Goal: Transaction & Acquisition: Obtain resource

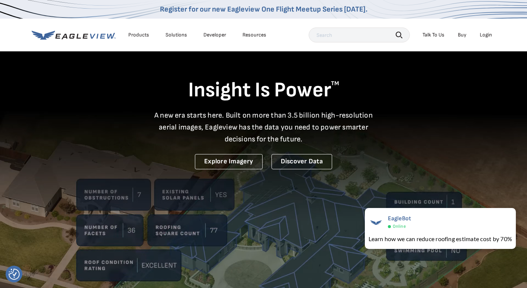
click at [482, 34] on div "Login" at bounding box center [486, 35] width 12 height 7
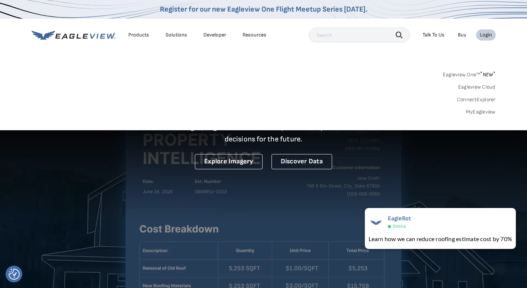
click at [490, 112] on link "MyEagleview" at bounding box center [481, 112] width 30 height 7
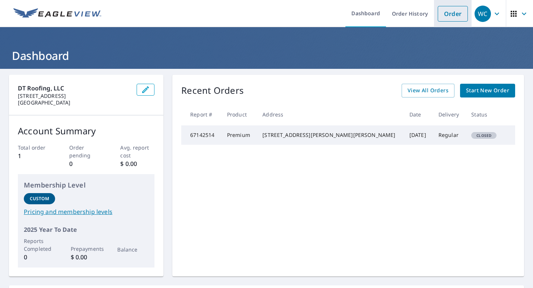
click at [452, 17] on link "Order" at bounding box center [452, 14] width 30 height 16
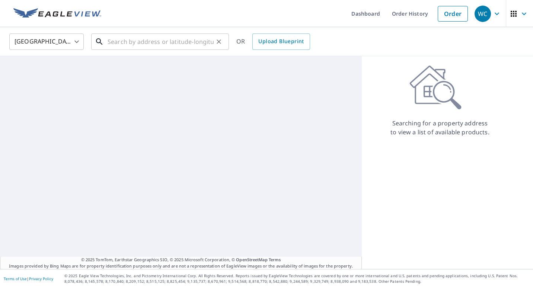
click at [109, 41] on input "text" at bounding box center [160, 41] width 106 height 21
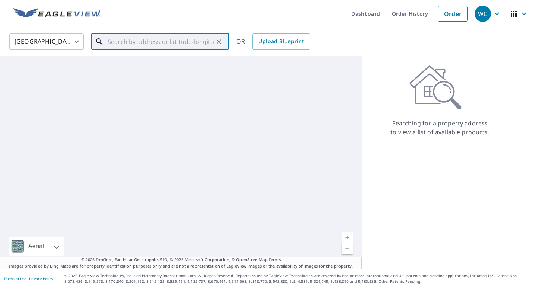
paste input "1013 West Avalon Court, Granbury, TX 76048"
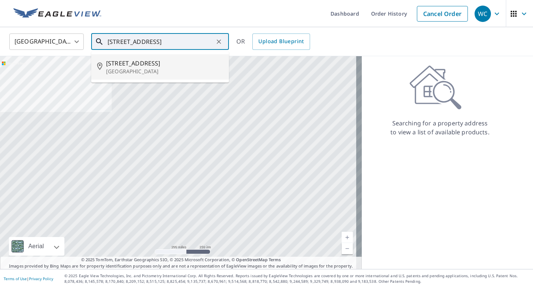
click at [138, 68] on p "Granbury, TX 76048" at bounding box center [164, 71] width 117 height 7
type input "1013 W Avalon Ct Granbury, TX 76048"
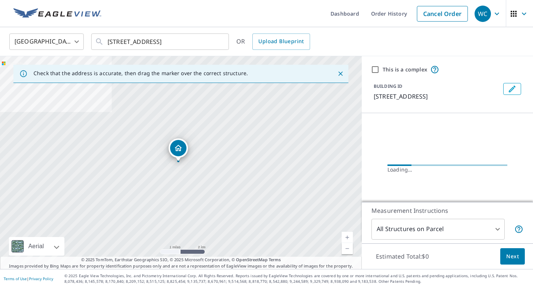
scroll to position [0, 0]
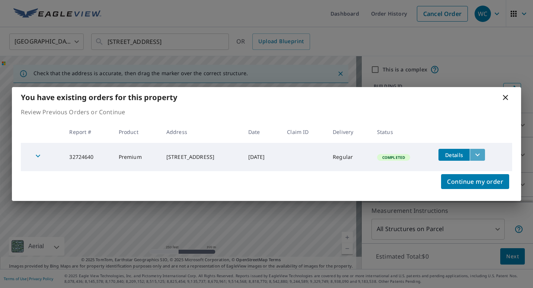
click at [482, 156] on icon "filesDropdownBtn-32724640" at bounding box center [477, 154] width 9 height 9
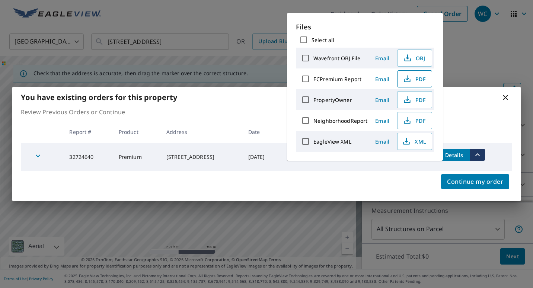
click at [410, 81] on icon "button" at bounding box center [406, 78] width 9 height 9
